Goal: Task Accomplishment & Management: Manage account settings

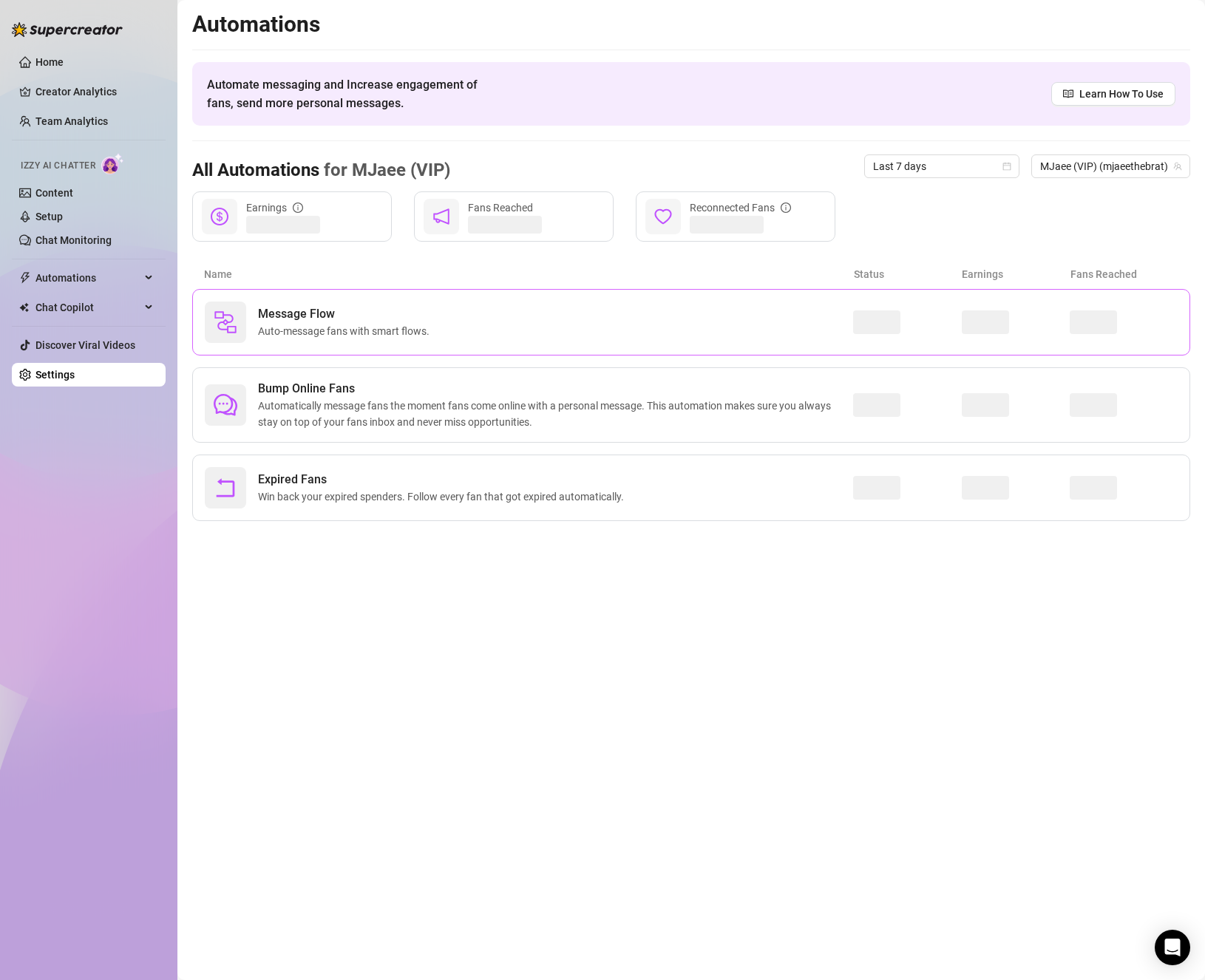
click at [349, 316] on span "Message Flow" at bounding box center [346, 314] width 178 height 18
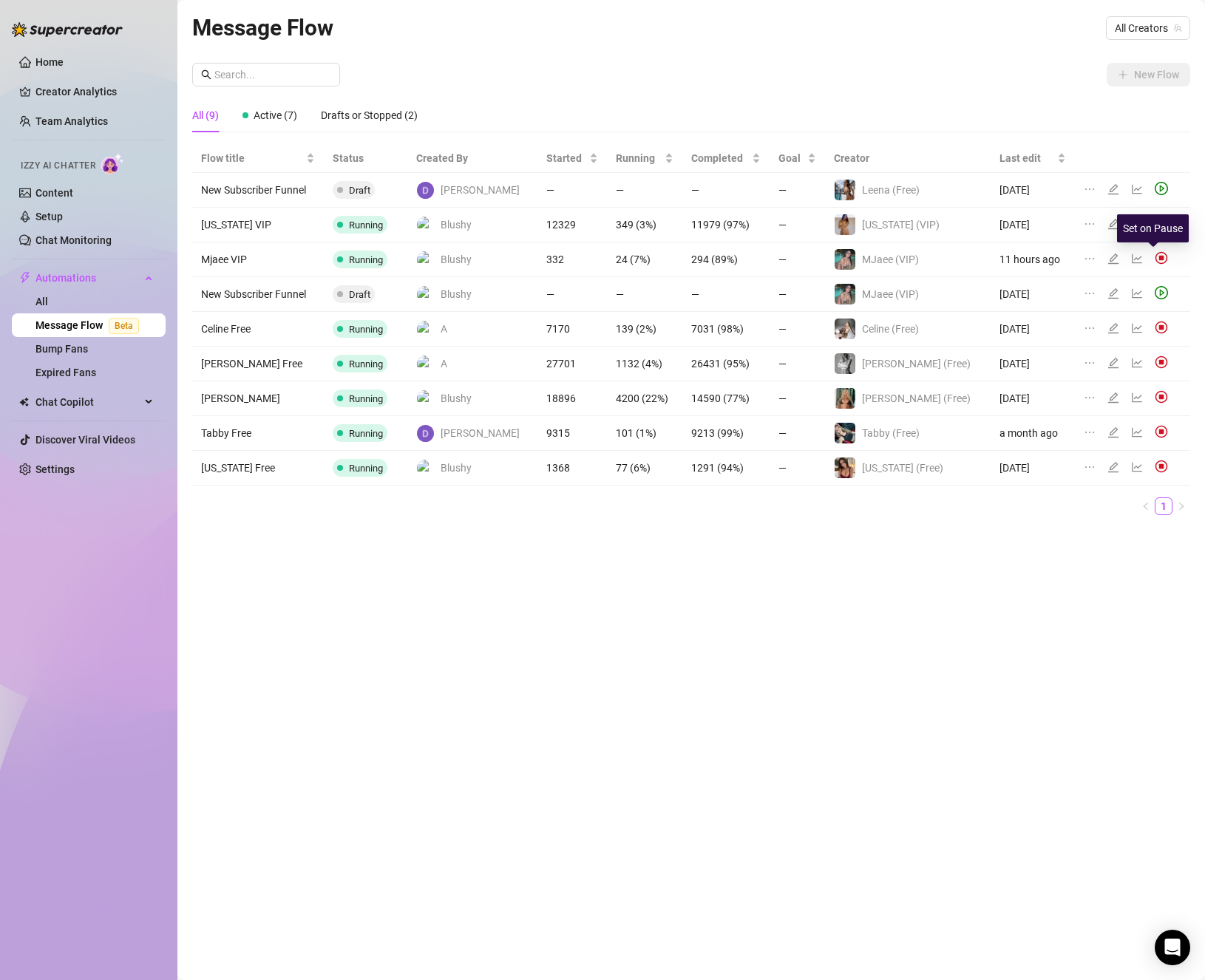
click at [1155, 259] on img at bounding box center [1161, 258] width 13 height 13
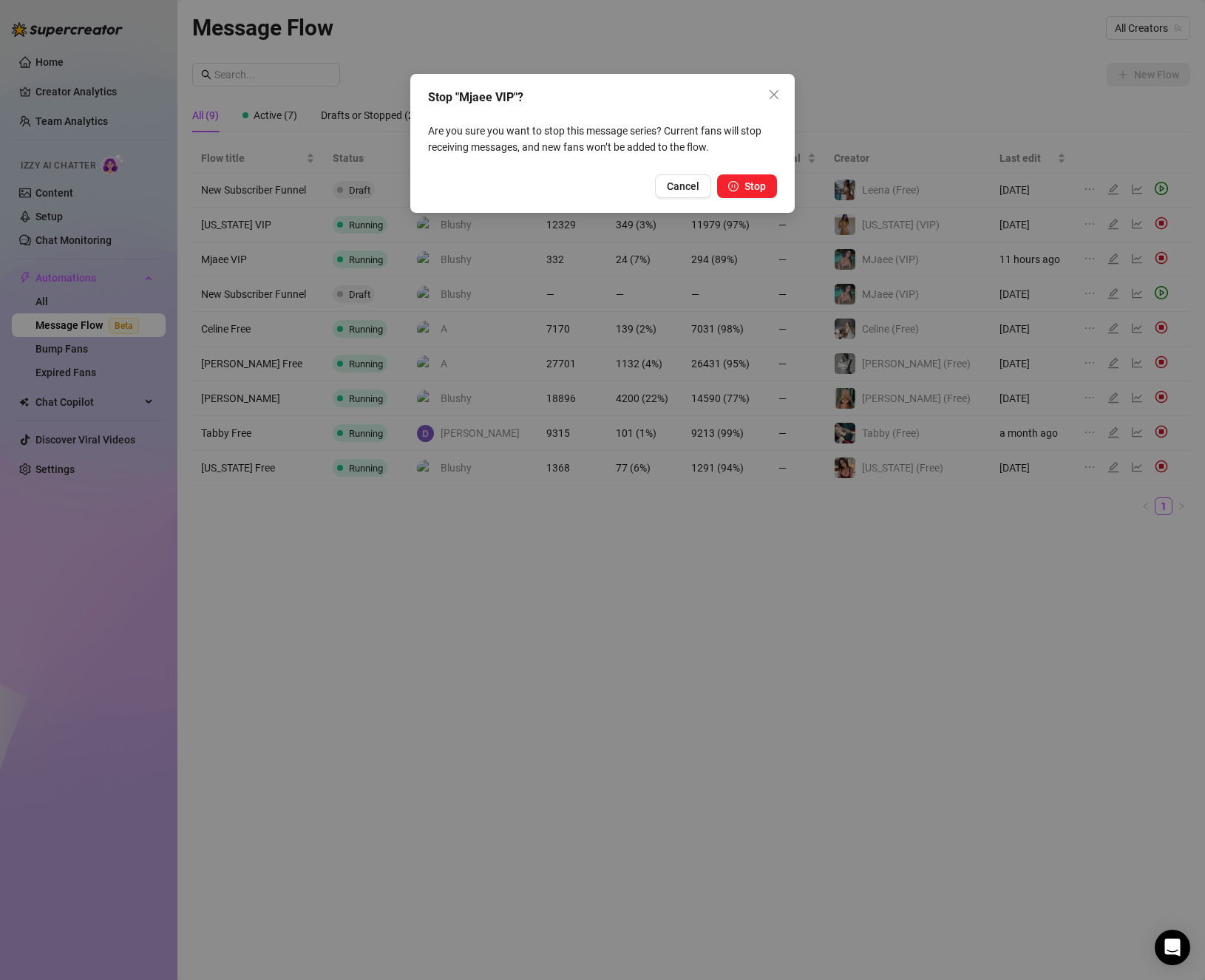
click at [743, 190] on button "Stop" at bounding box center [747, 186] width 60 height 24
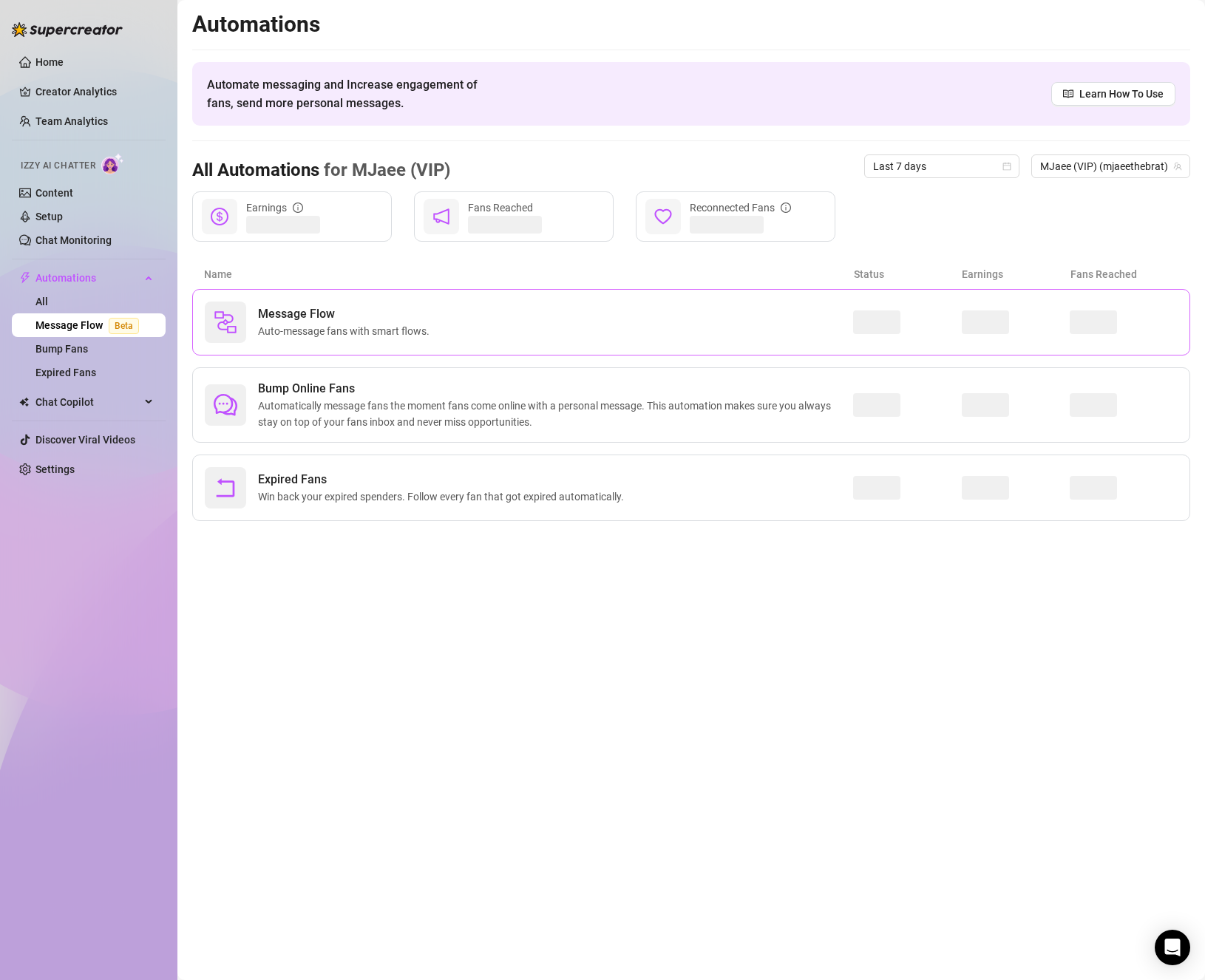
click at [485, 338] on div "Message Flow Auto-message fans with smart flows." at bounding box center [529, 322] width 649 height 42
